Goal: Transaction & Acquisition: Purchase product/service

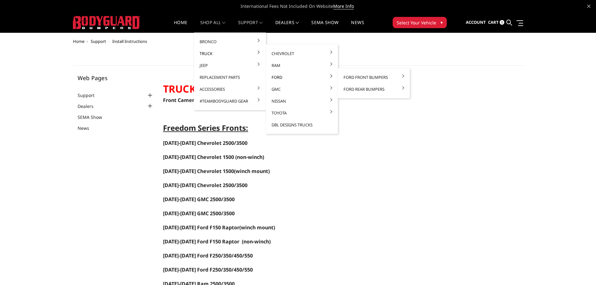
click at [277, 77] on link "Ford" at bounding box center [301, 77] width 67 height 12
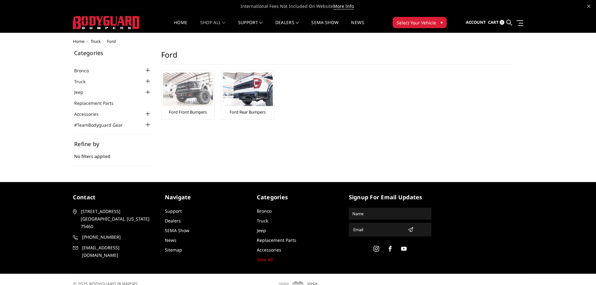
click at [195, 90] on img at bounding box center [188, 89] width 50 height 33
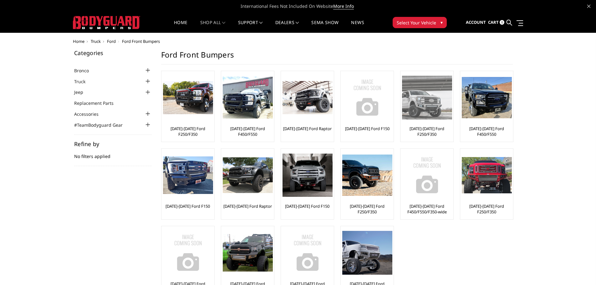
click at [427, 108] on img at bounding box center [427, 97] width 50 height 43
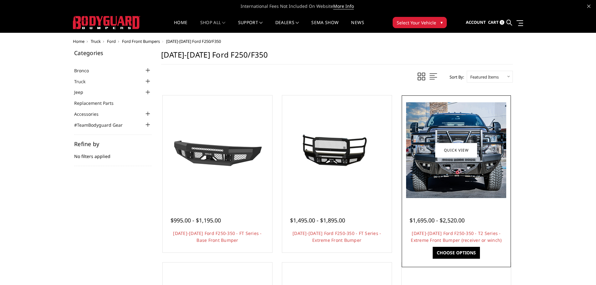
click at [456, 180] on img at bounding box center [456, 150] width 100 height 96
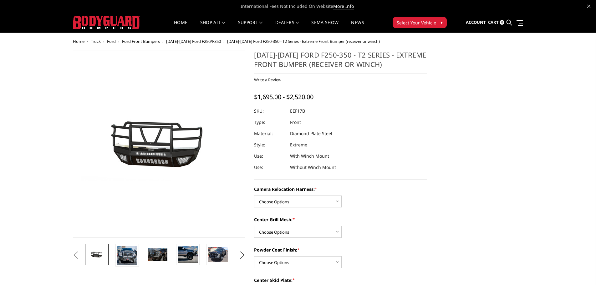
scroll to position [31, 0]
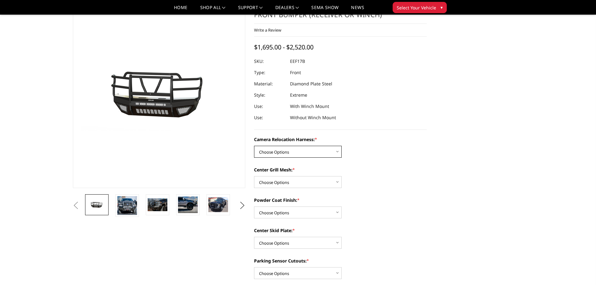
click at [338, 150] on select "Choose Options Without camera harness With camera harness" at bounding box center [298, 152] width 88 height 12
select select "3787"
click at [254, 146] on select "Choose Options Without camera harness With camera harness" at bounding box center [298, 152] width 88 height 12
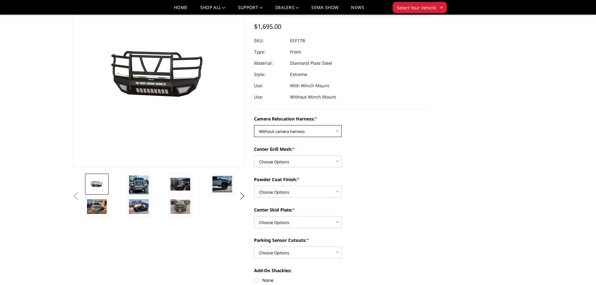
scroll to position [63, 0]
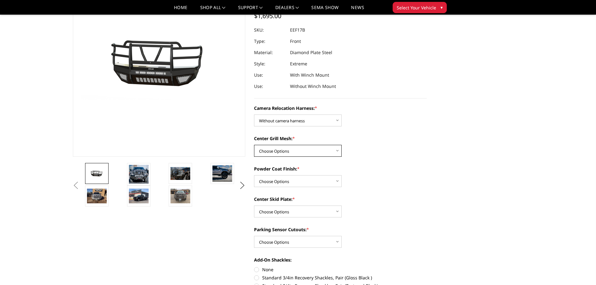
click at [338, 150] on select "Choose Options Without expanded metal With expanded metal" at bounding box center [298, 151] width 88 height 12
select select "3785"
click at [254, 145] on select "Choose Options Without expanded metal With expanded metal" at bounding box center [298, 151] width 88 height 12
click at [338, 180] on select "Choose Options Textured Black Powder Coat Gloss Black Powder Coat Bare Metal" at bounding box center [298, 181] width 88 height 12
select select "3782"
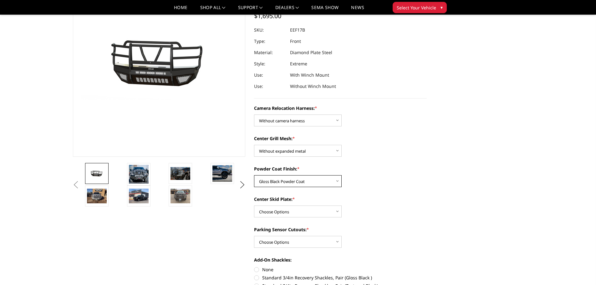
click at [254, 175] on select "Choose Options Textured Black Powder Coat Gloss Black Powder Coat Bare Metal" at bounding box center [298, 181] width 88 height 12
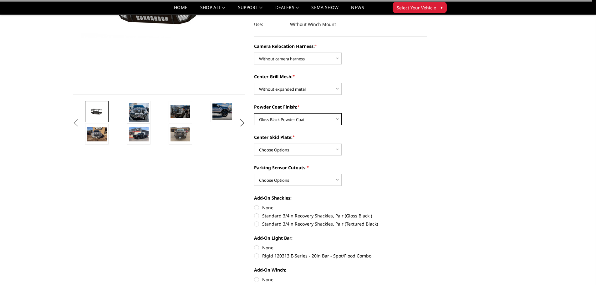
scroll to position [125, 0]
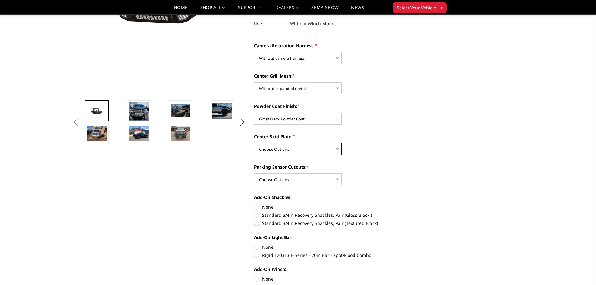
click at [338, 151] on select "Choose Options Winch Mount Skid Plate Standard Skid Plate (included) 2" Receive…" at bounding box center [298, 149] width 88 height 12
select select "3779"
click at [254, 143] on select "Choose Options Winch Mount Skid Plate Standard Skid Plate (included) 2" Receive…" at bounding box center [298, 149] width 88 height 12
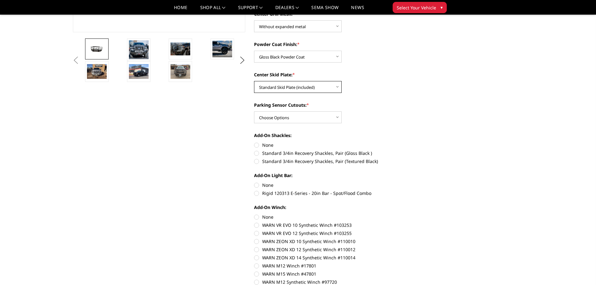
scroll to position [188, 0]
click at [337, 117] on select "Choose Options No - Without Parking Sensor Cutouts" at bounding box center [298, 117] width 88 height 12
select select "3777"
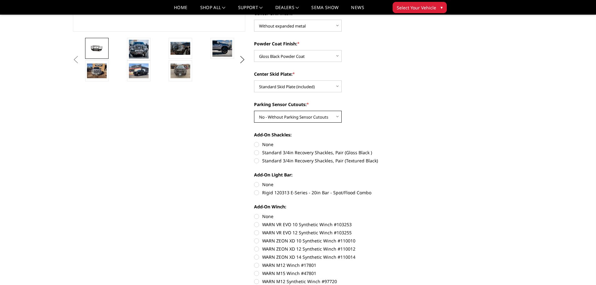
click at [254, 111] on select "Choose Options No - Without Parking Sensor Cutouts" at bounding box center [298, 117] width 88 height 12
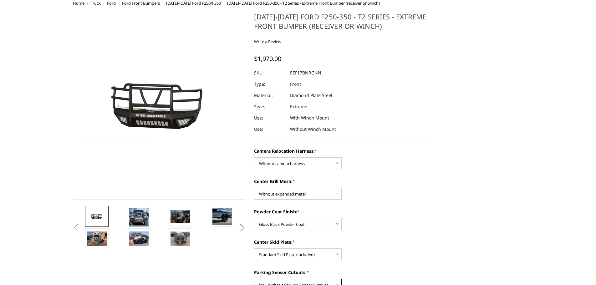
scroll to position [0, 0]
